Goal: Task Accomplishment & Management: Complete application form

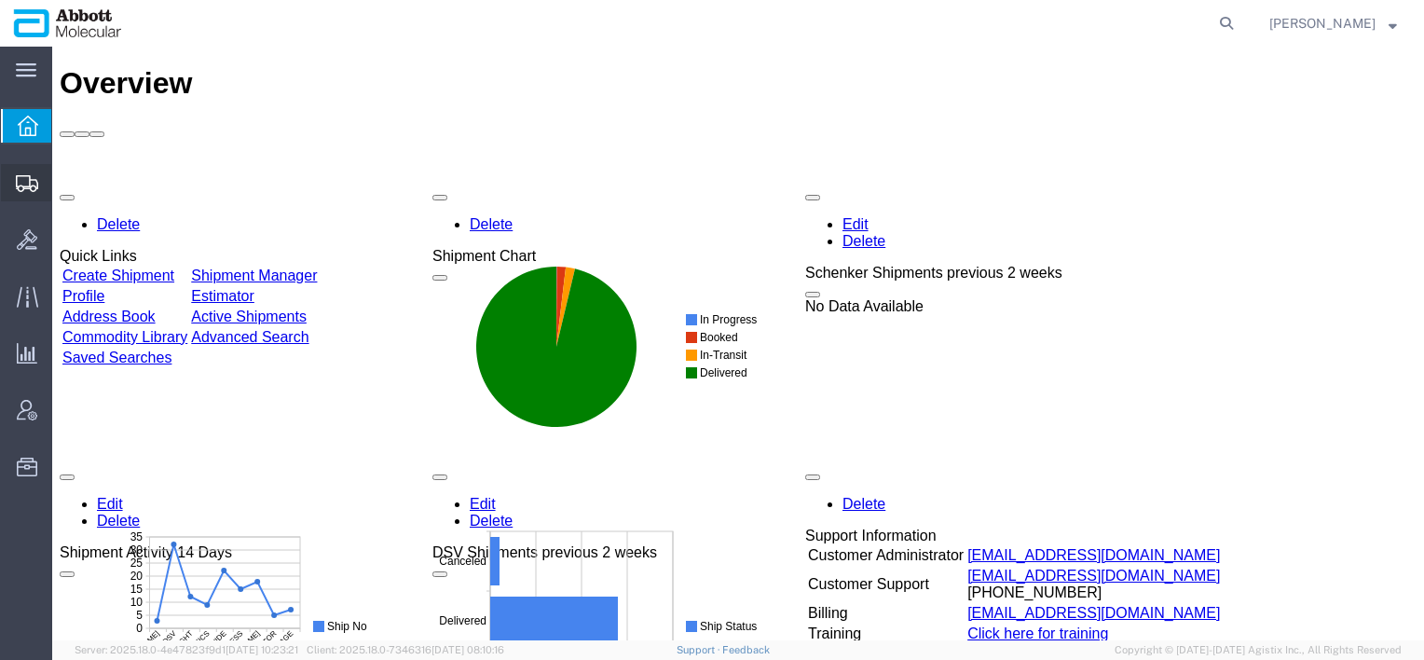
click at [0, 0] on span "Create Shipment" at bounding box center [0, 0] width 0 height 0
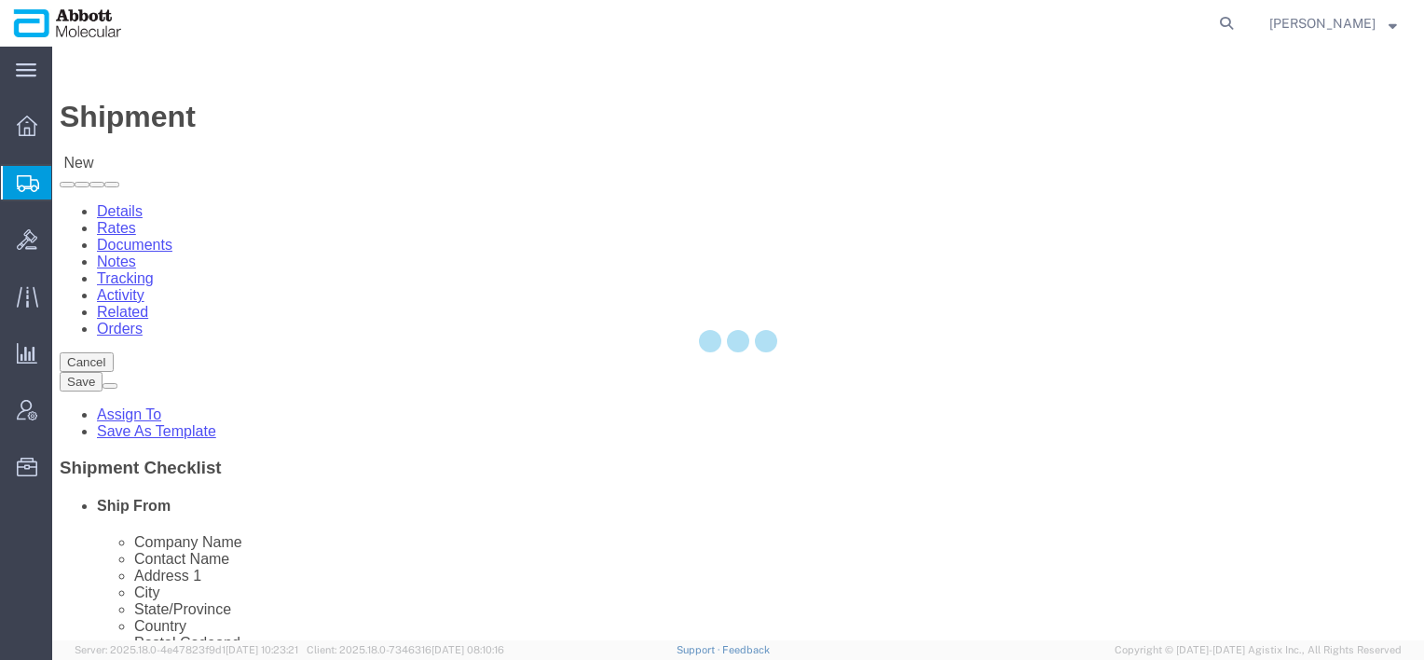
select select
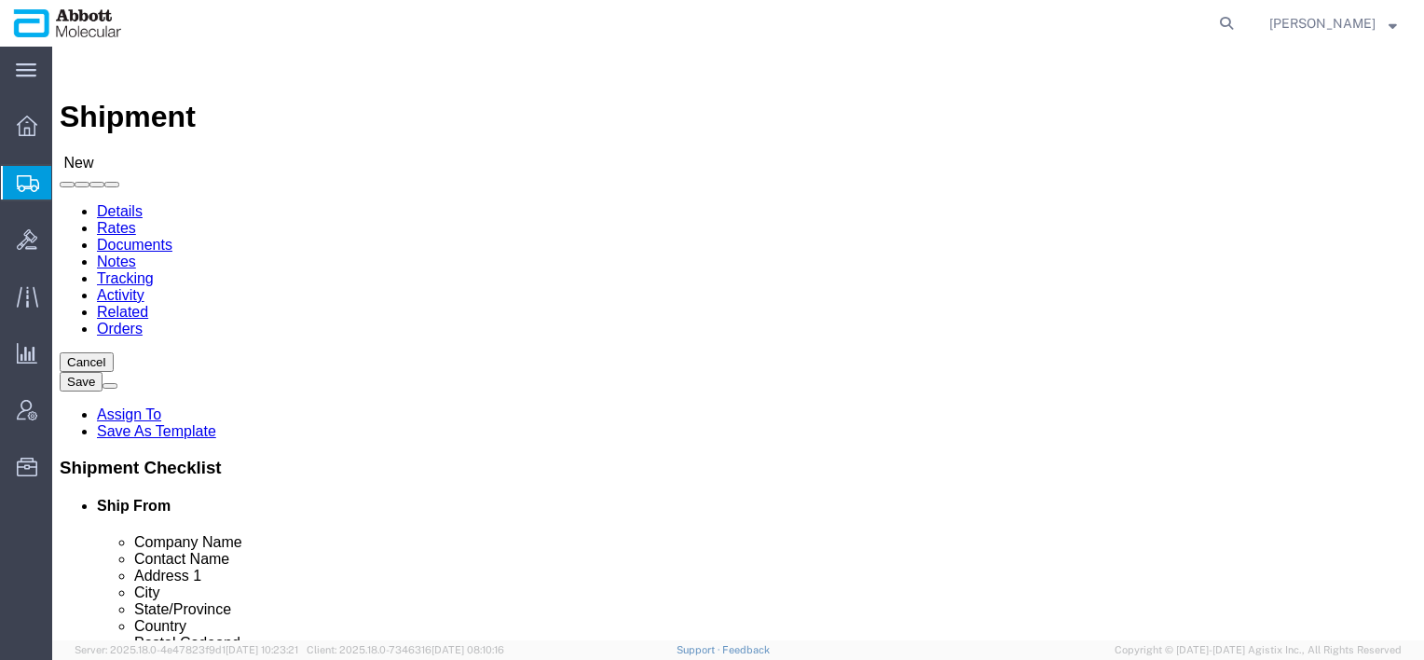
select select "72854"
select select "IL"
click input "text"
click p "New Zealand - [PERSON_NAME] DIAG-[GEOGRAPHIC_DATA] - ([PERSON_NAME]) [DOMAIN_NA…"
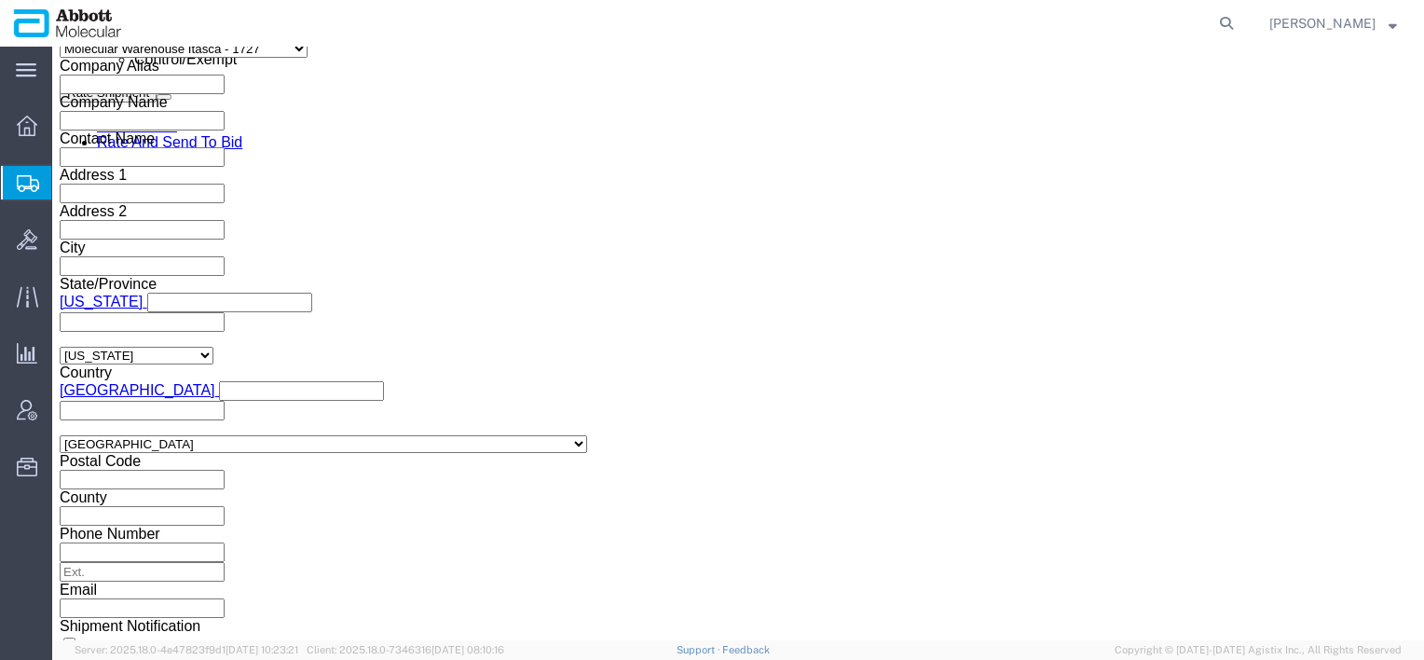
type input "[PERSON_NAME] DIAG-[GEOGRAPHIC_DATA]"
click input "text"
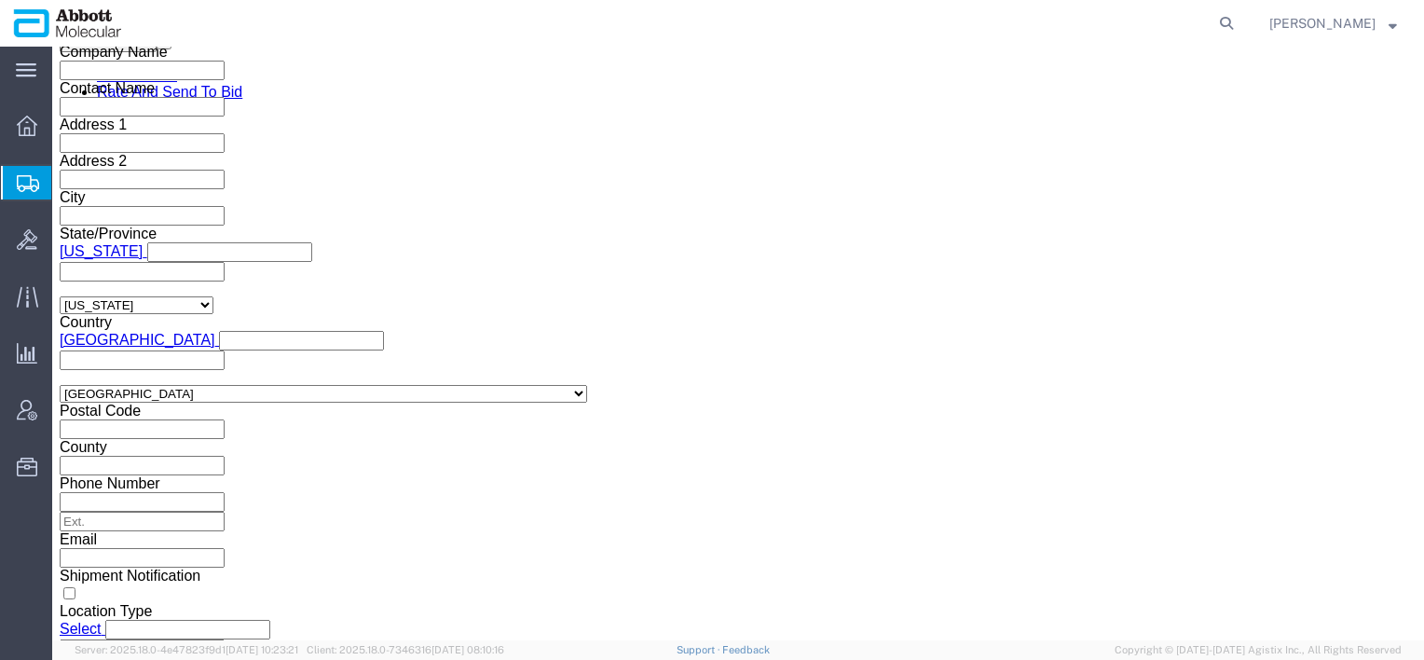
drag, startPoint x: 218, startPoint y: 328, endPoint x: 250, endPoint y: 326, distance: 31.7
click input "TEST9.2.25"
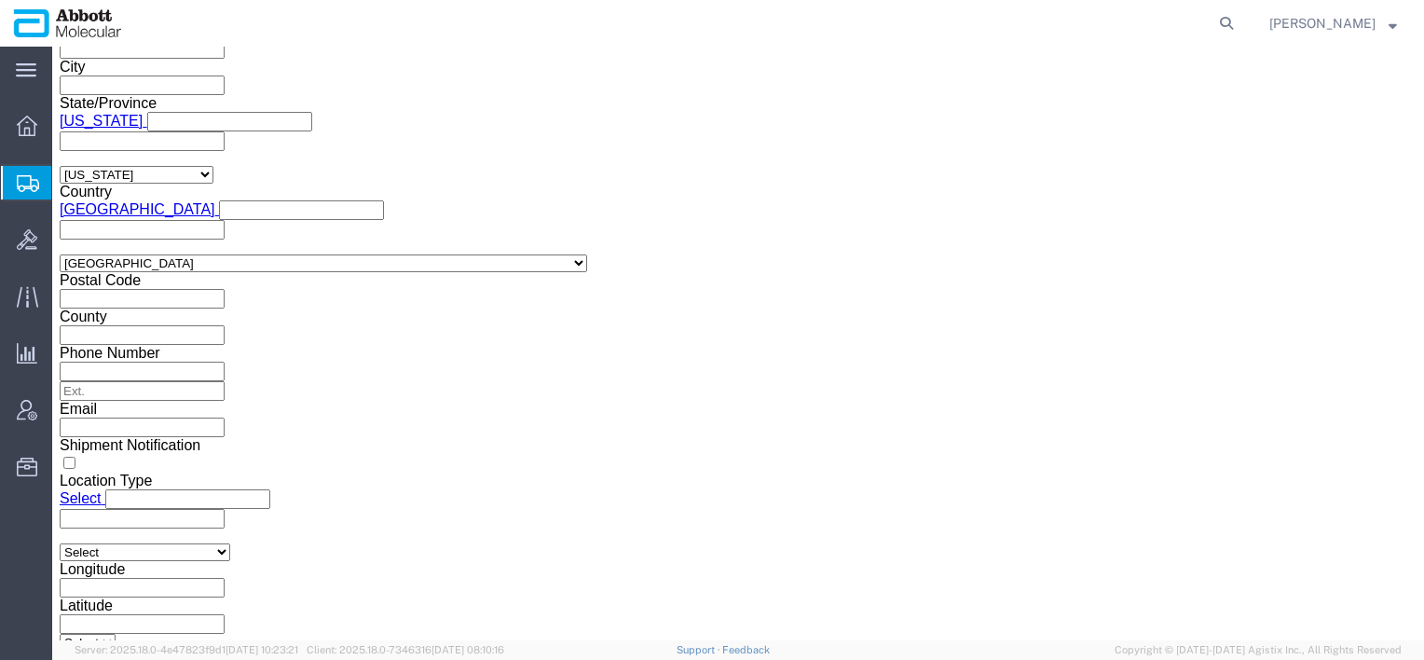
scroll to position [1449, 0]
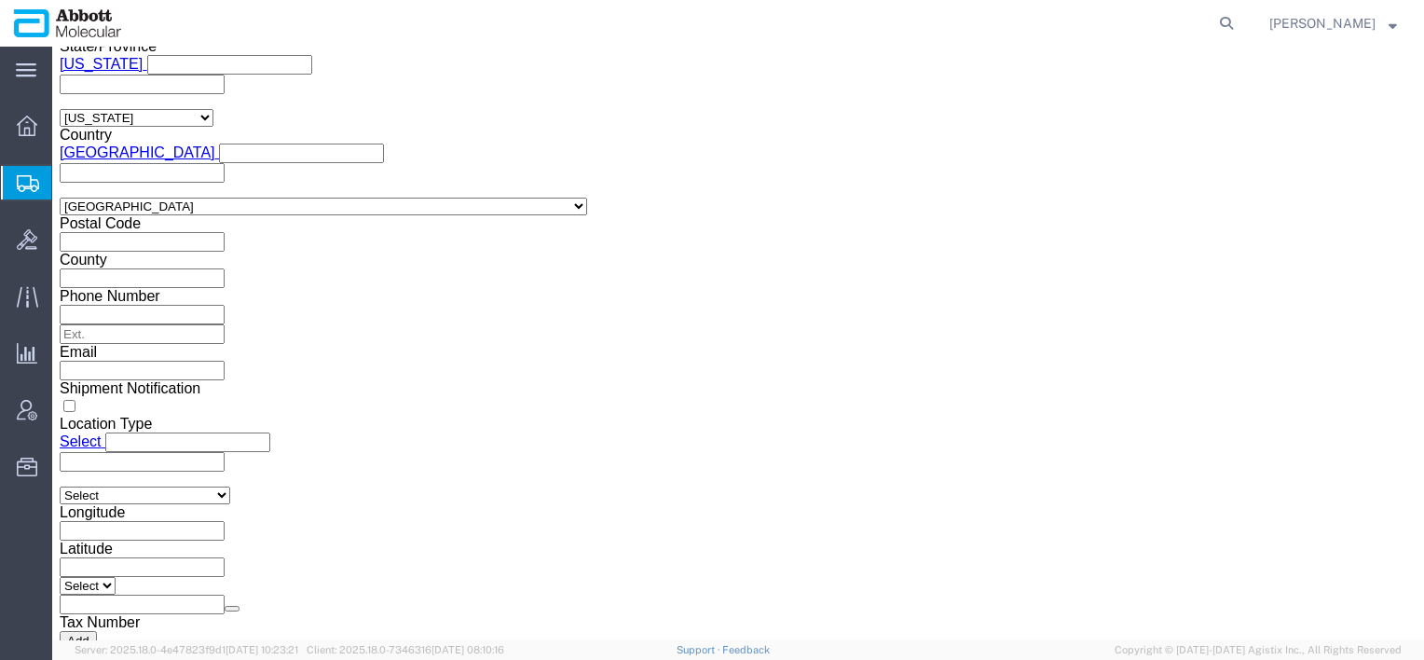
type input "TEST-9.2.25"
click select "Select Air Less than Truckload Multi-Leg Ocean Freight Rail Small Parcel Truckl…"
select select "AIR"
click select "Select Air Less than Truckload Multi-Leg Ocean Freight Rail Small Parcel Truckl…"
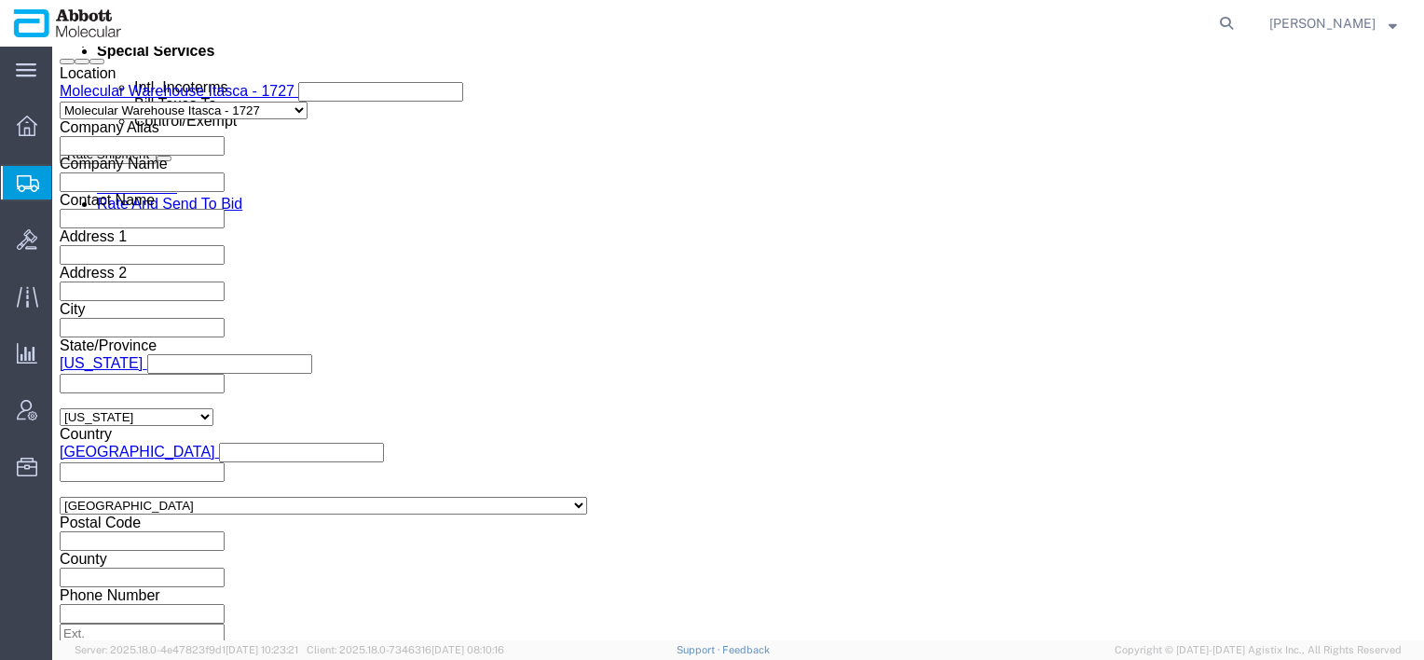
scroll to position [1512, 0]
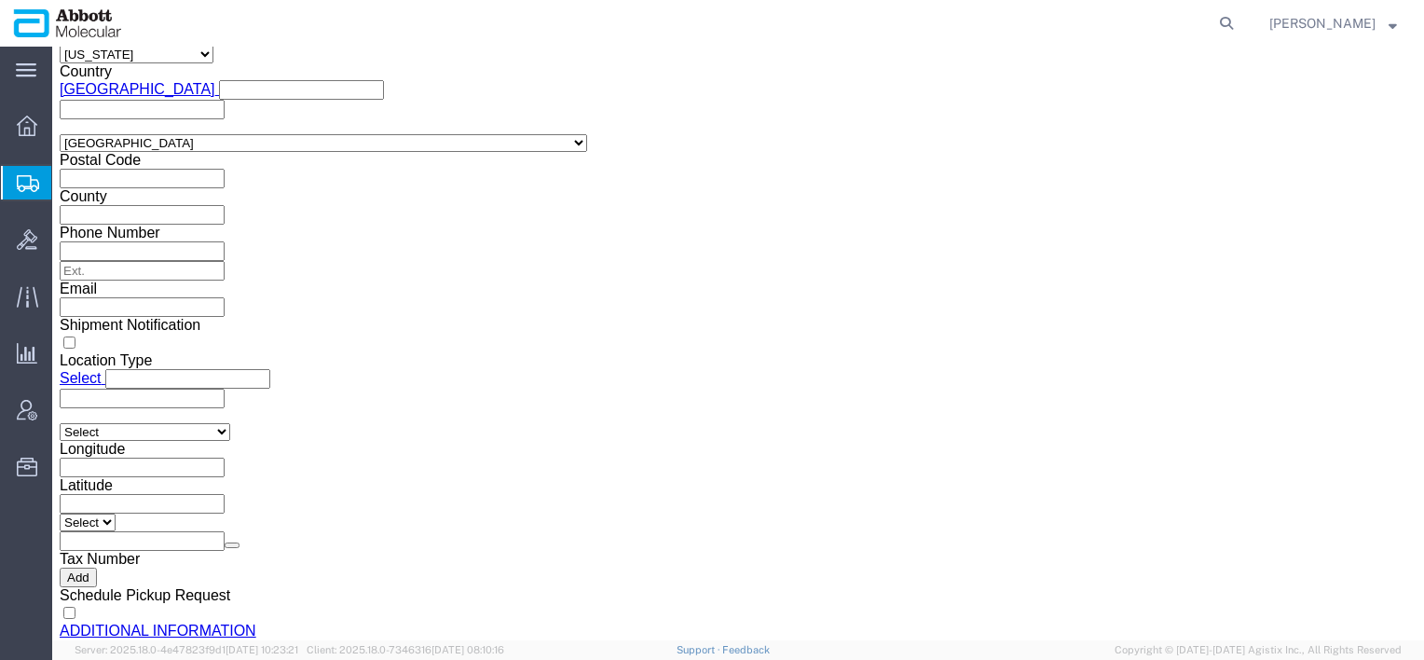
click div "Vehicle Select Airplane"
click select "Select Airplane"
select select "APLN"
click select "Select Airplane"
click button "Continue"
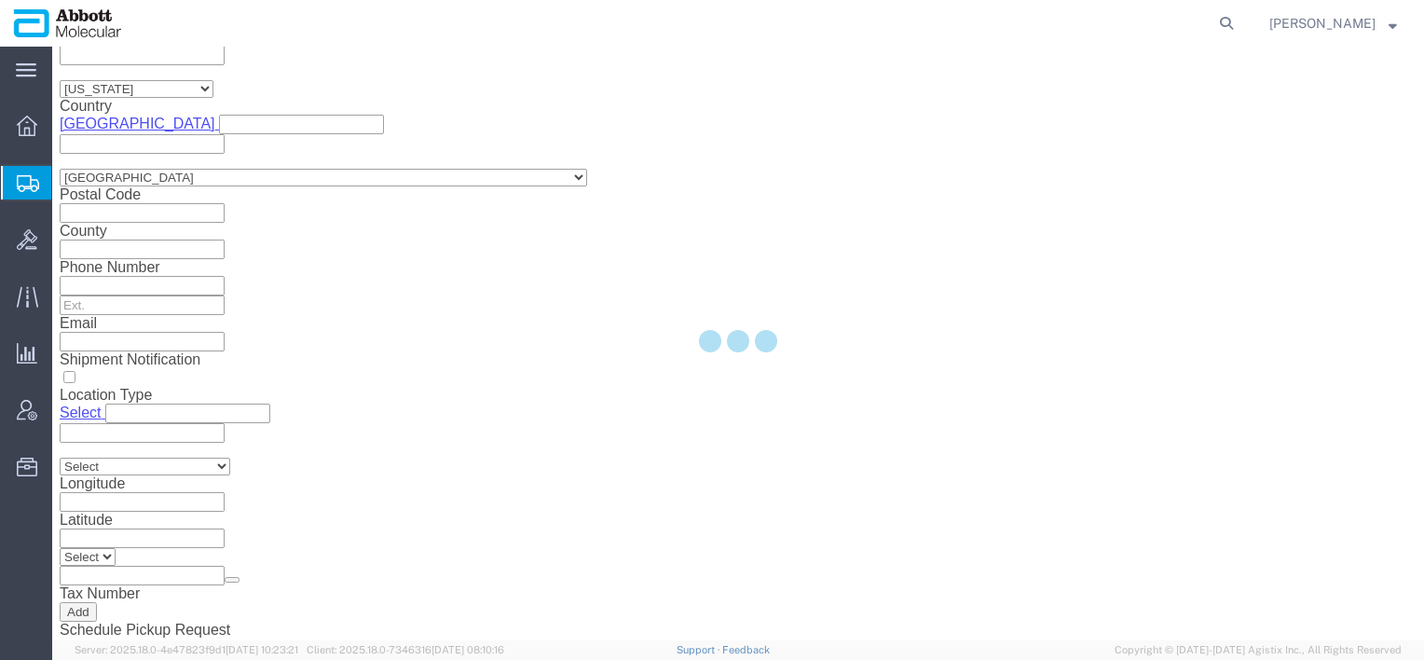
select select "72854"
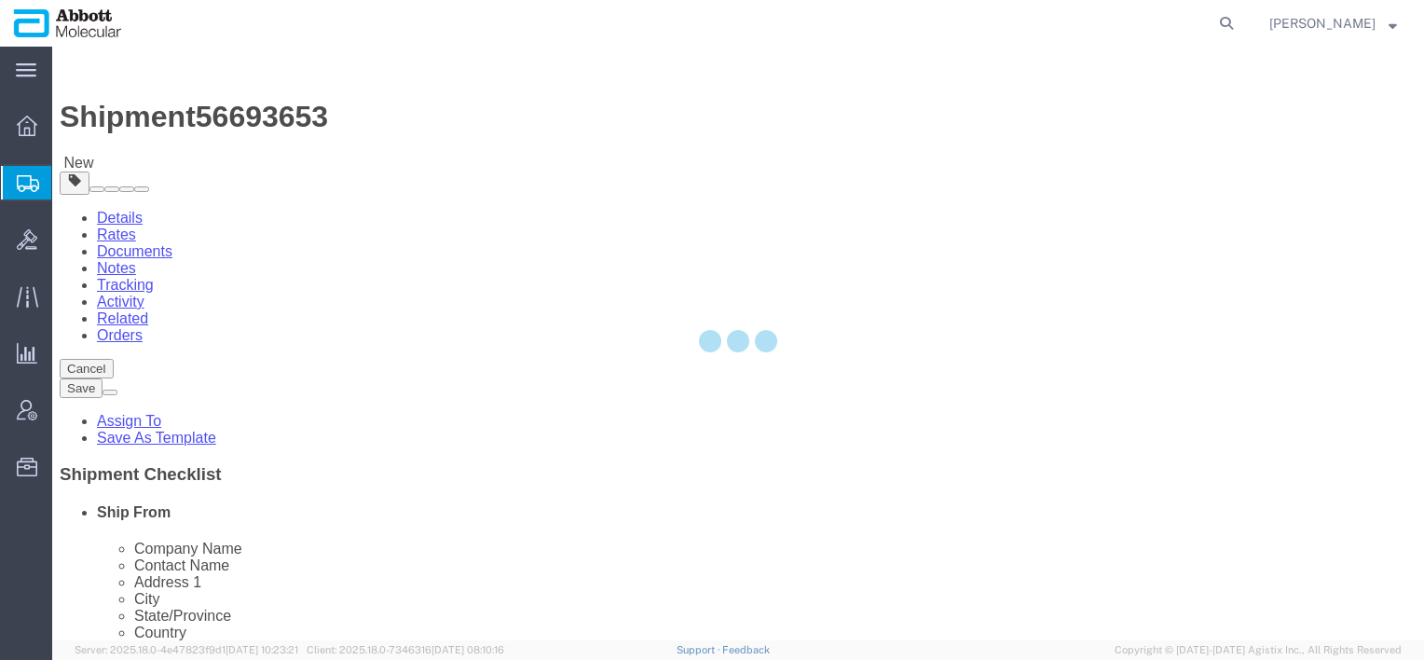
select select "CBOX"
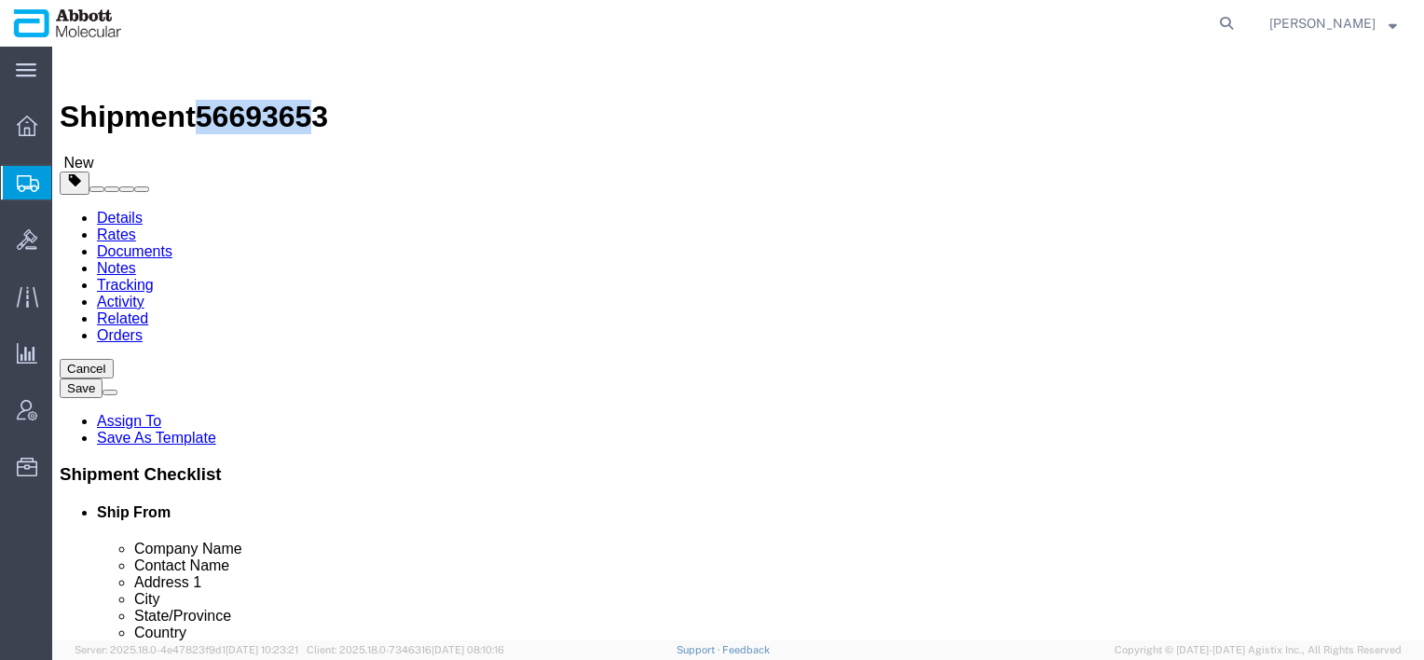
drag, startPoint x: 157, startPoint y: 24, endPoint x: 247, endPoint y: 21, distance: 89.5
click span "56693653"
drag, startPoint x: 247, startPoint y: 21, endPoint x: 226, endPoint y: 28, distance: 21.8
click span "56693653"
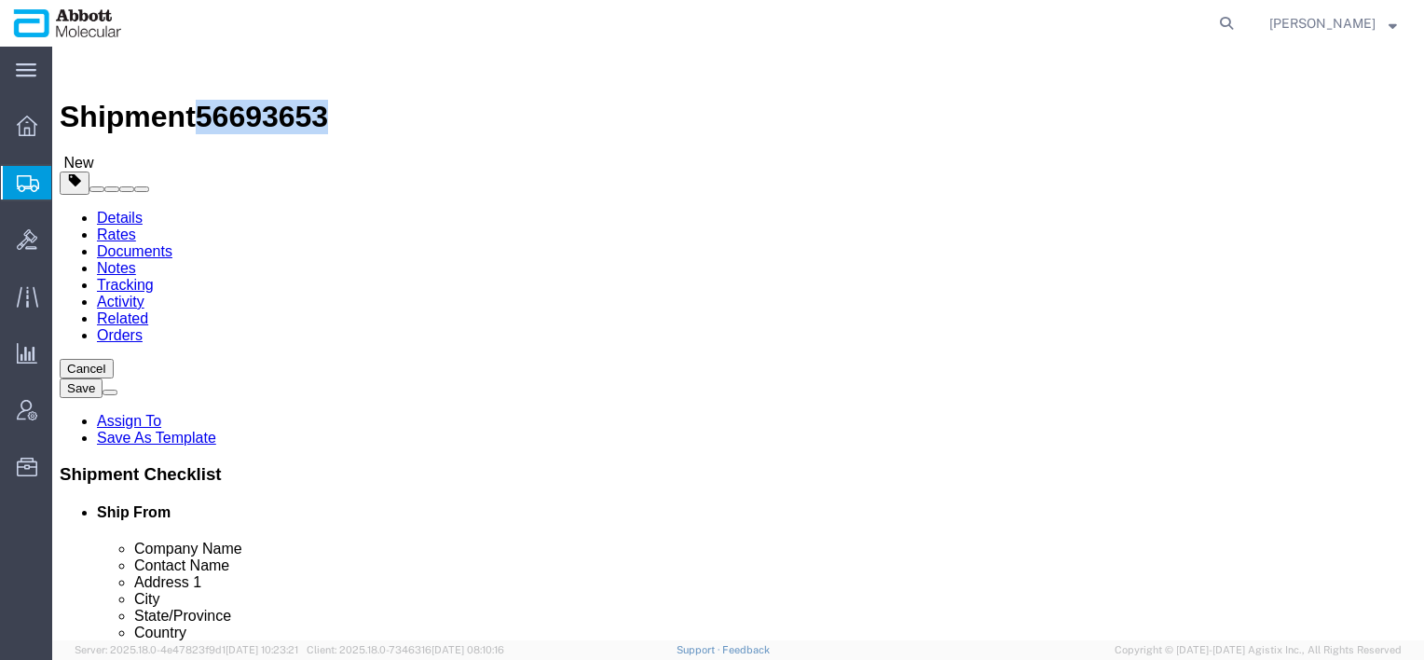
click span "56693653"
drag, startPoint x: 227, startPoint y: 28, endPoint x: 444, endPoint y: 21, distance: 216.3
click div "Shipment 56693653 New"
click div "Please fix the following errors Ship From Location Location Molecular Warehouse…"
click div "Package Info Total shipment is made up of 1 packages containing 0 pieces weighi…"
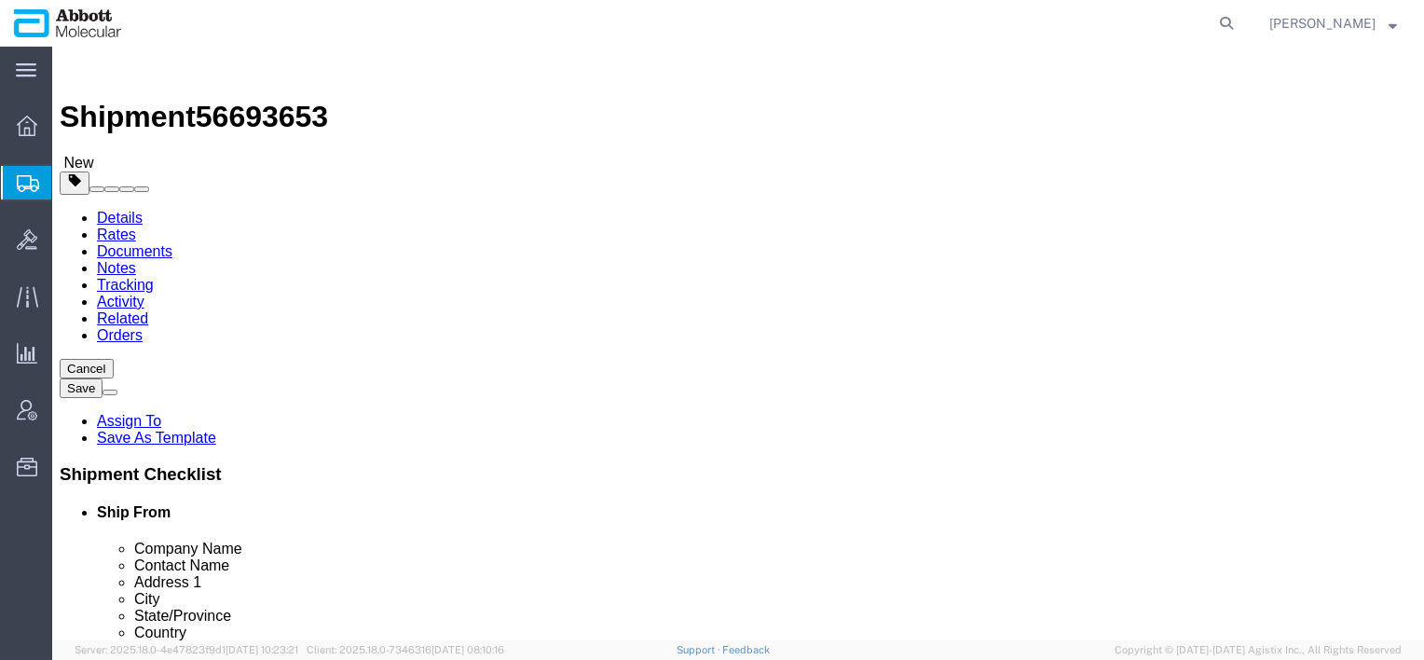
click span "56693653"
drag, startPoint x: 207, startPoint y: 25, endPoint x: 532, endPoint y: 21, distance: 325.3
click div "Shipment 56693653 New"
